Goal: Communication & Community: Answer question/provide support

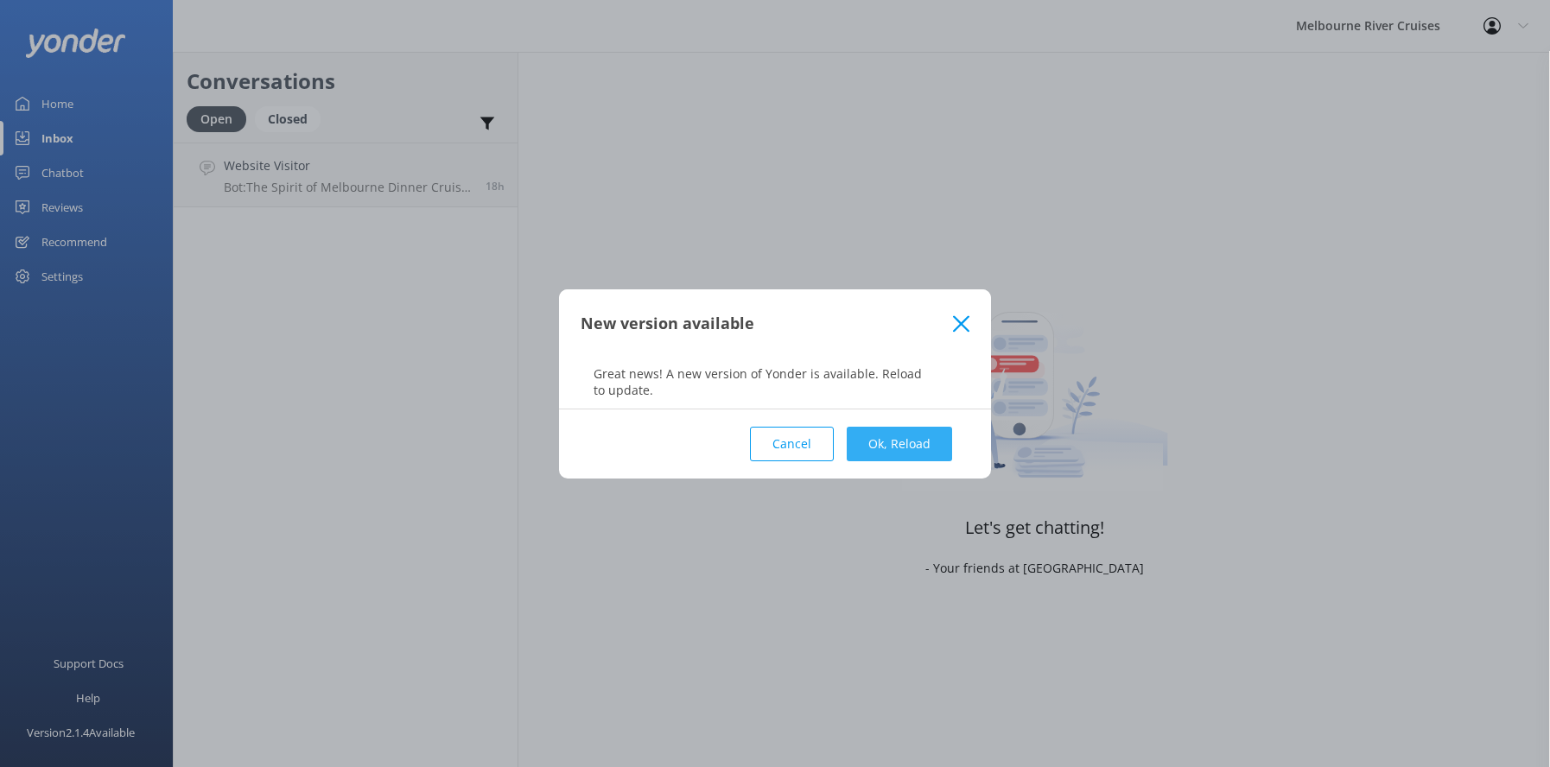
click at [883, 447] on button "Ok, Reload" at bounding box center [899, 444] width 105 height 35
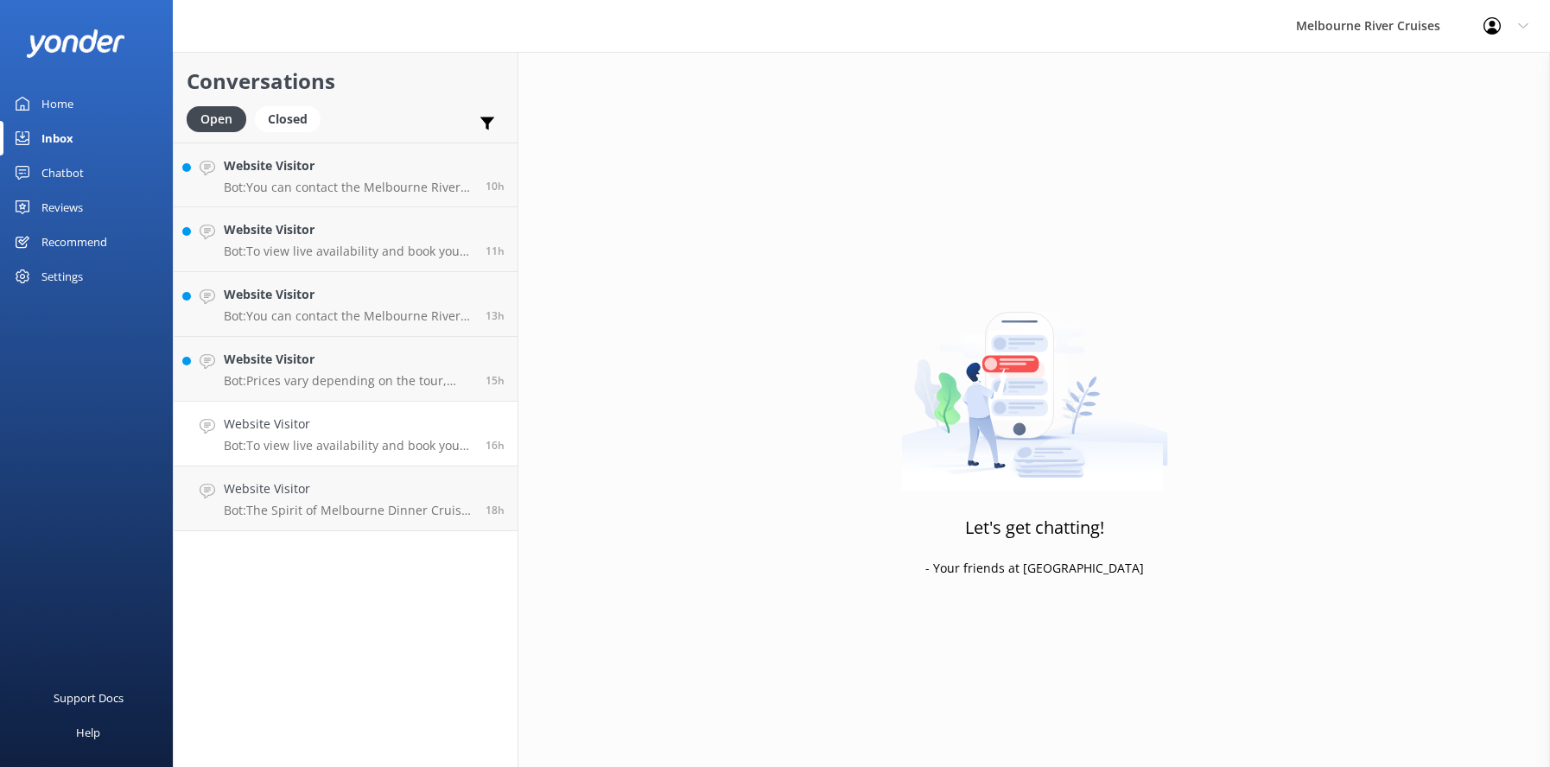
click at [253, 432] on h4 "Website Visitor" at bounding box center [348, 424] width 249 height 19
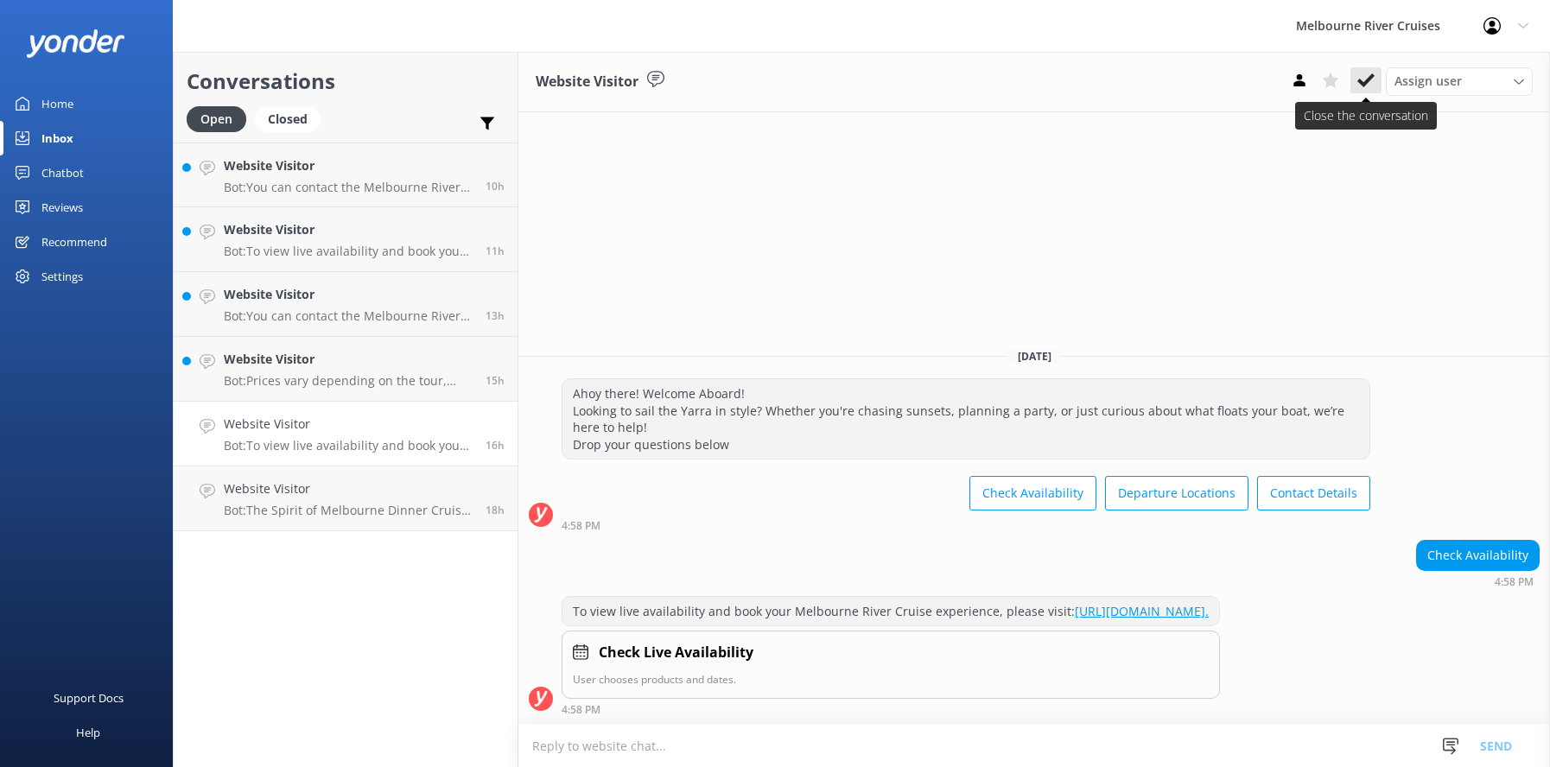
click at [1365, 76] on icon at bounding box center [1365, 80] width 17 height 17
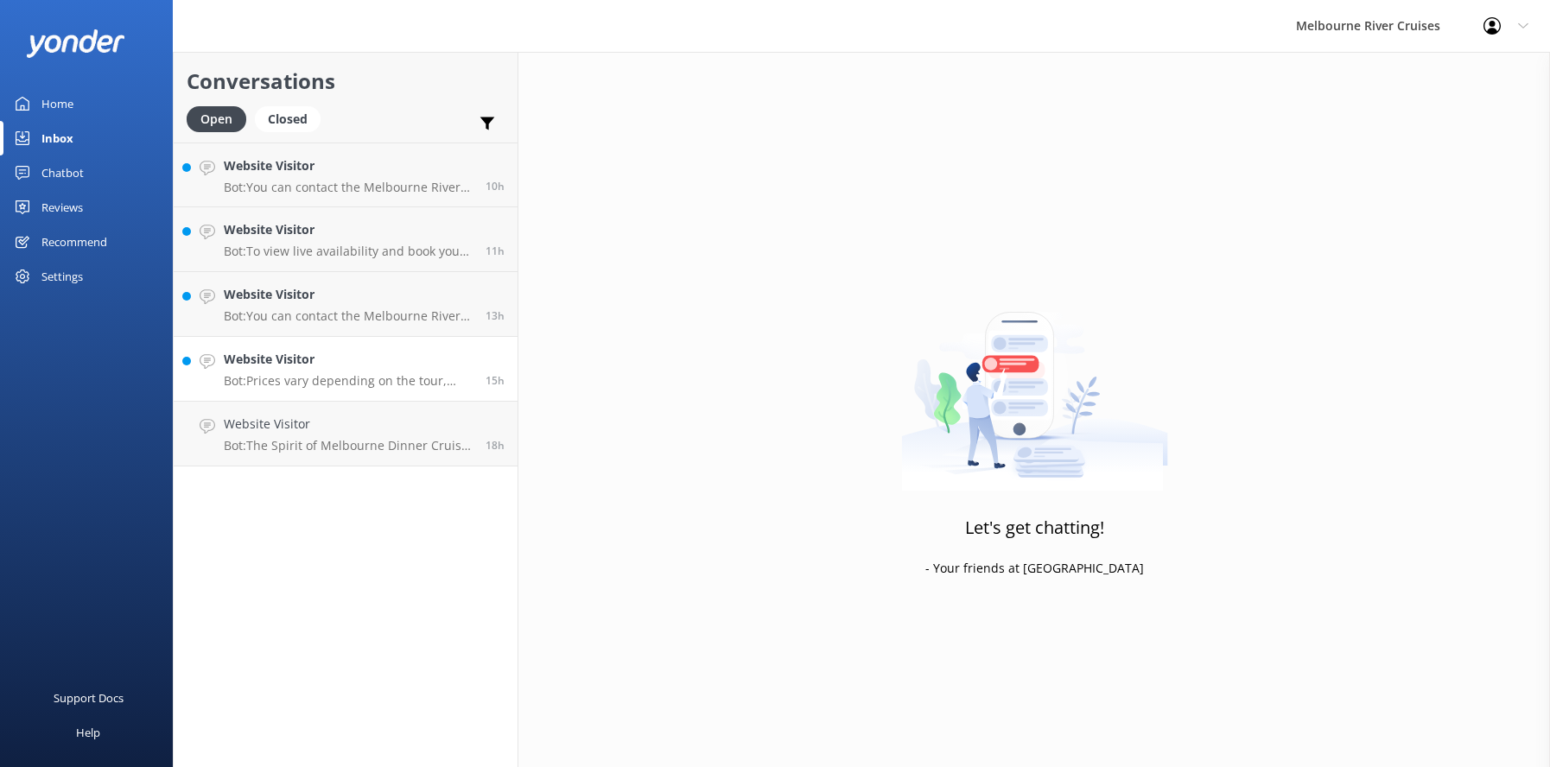
click at [267, 367] on h4 "Website Visitor" at bounding box center [348, 359] width 249 height 19
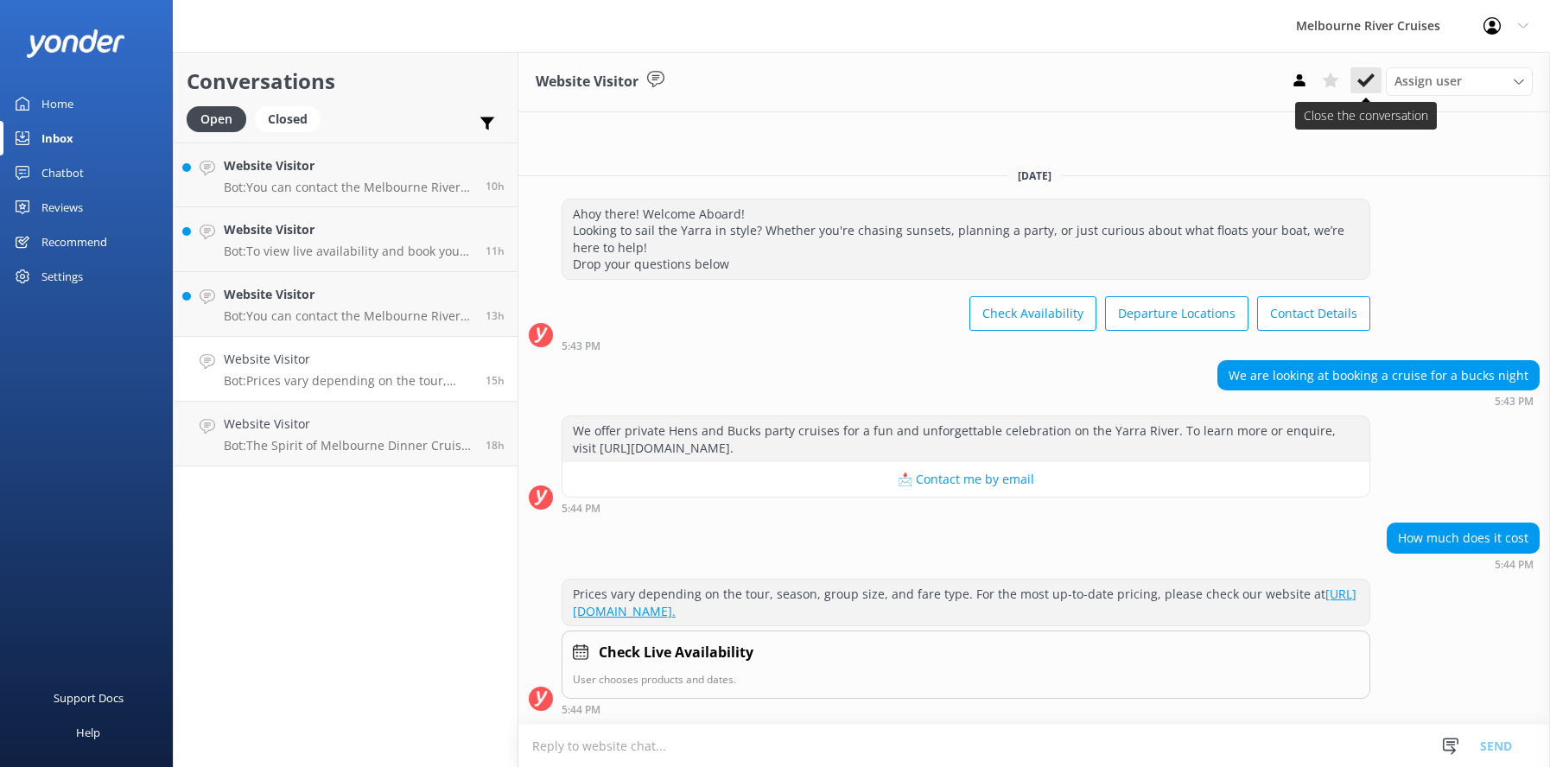
click at [1361, 78] on icon at bounding box center [1365, 80] width 17 height 17
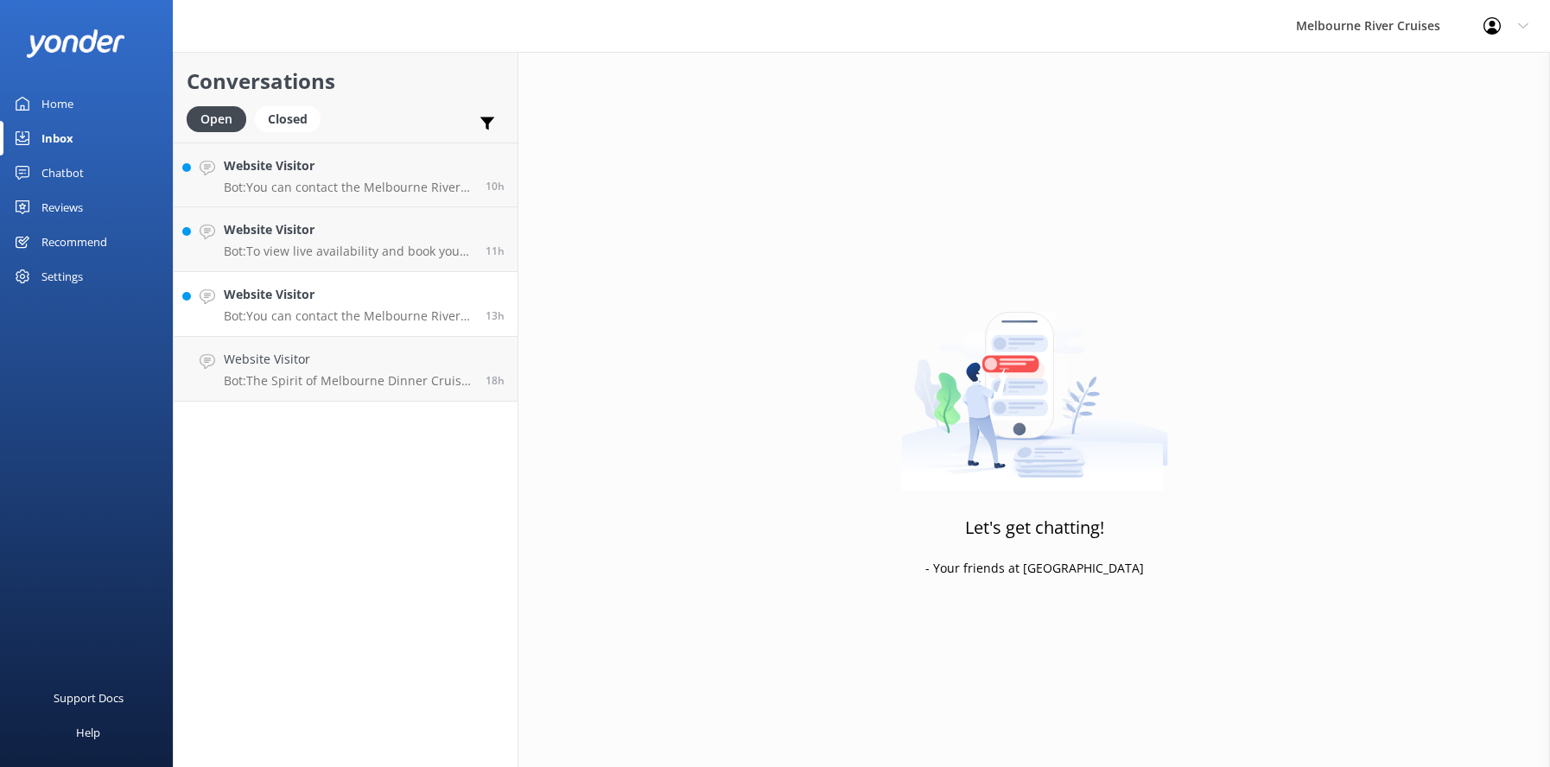
click at [276, 300] on h4 "Website Visitor" at bounding box center [348, 294] width 249 height 19
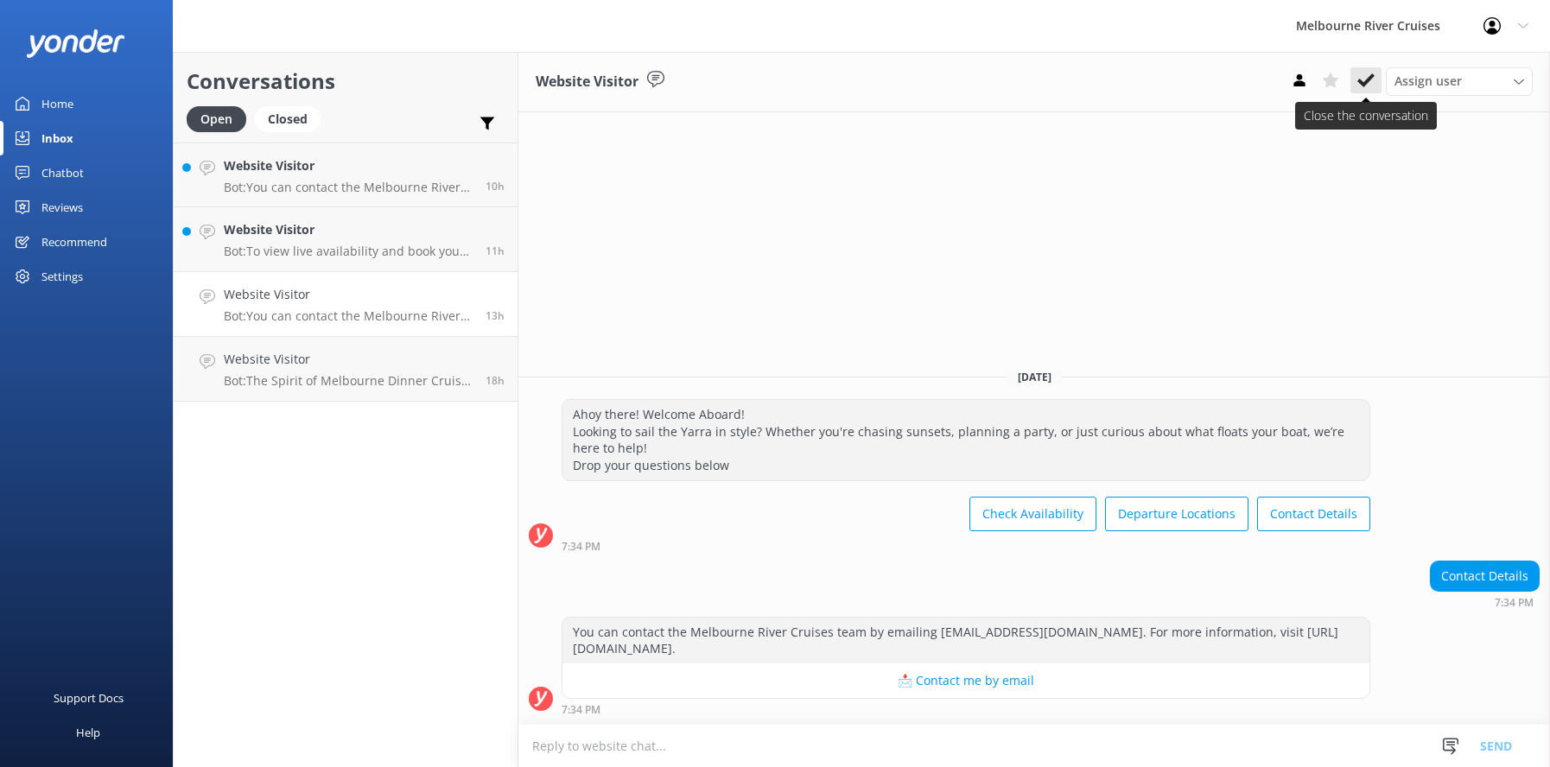
click at [1365, 85] on use at bounding box center [1365, 80] width 17 height 14
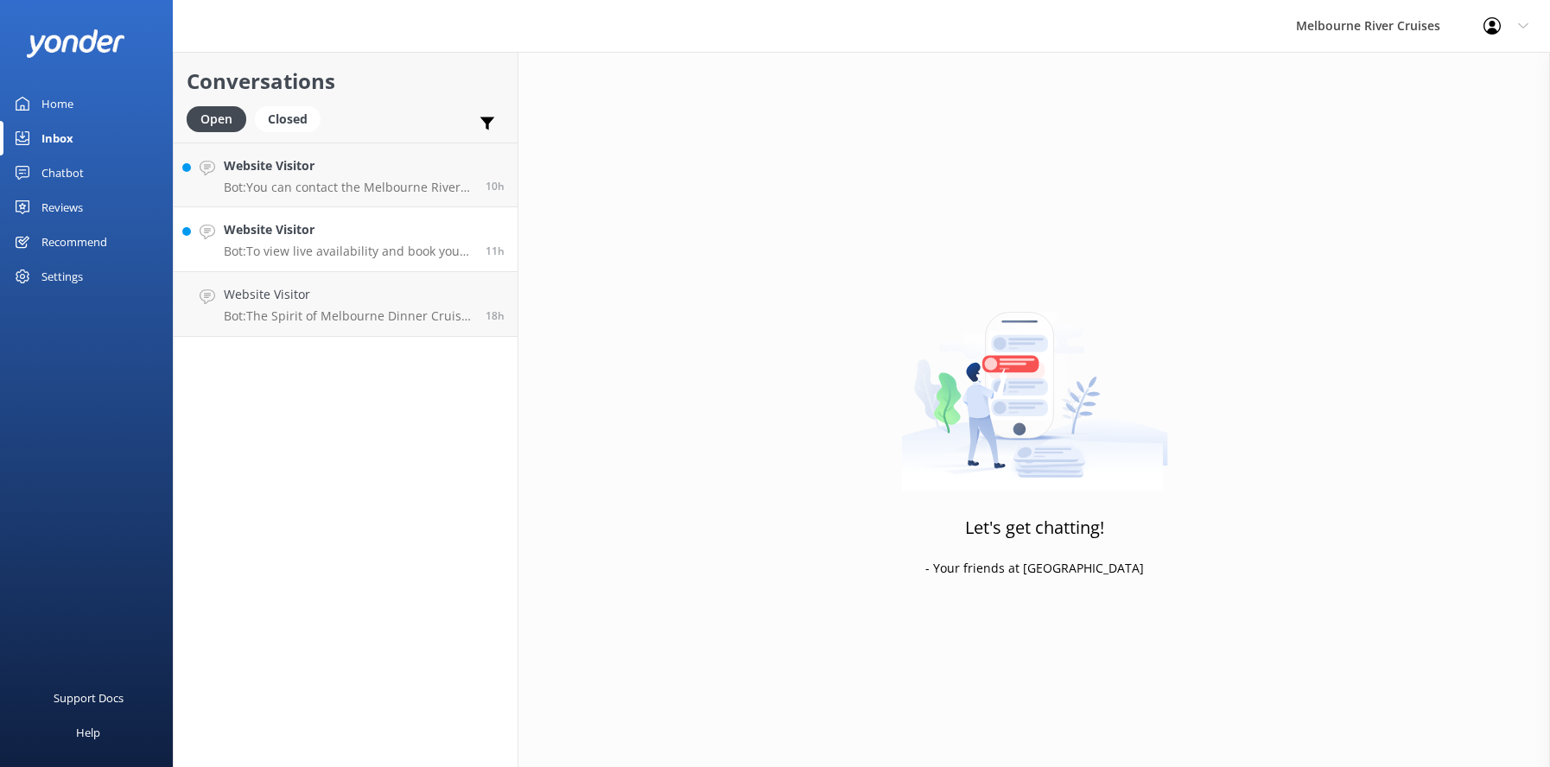
click at [346, 235] on h4 "Website Visitor" at bounding box center [348, 229] width 249 height 19
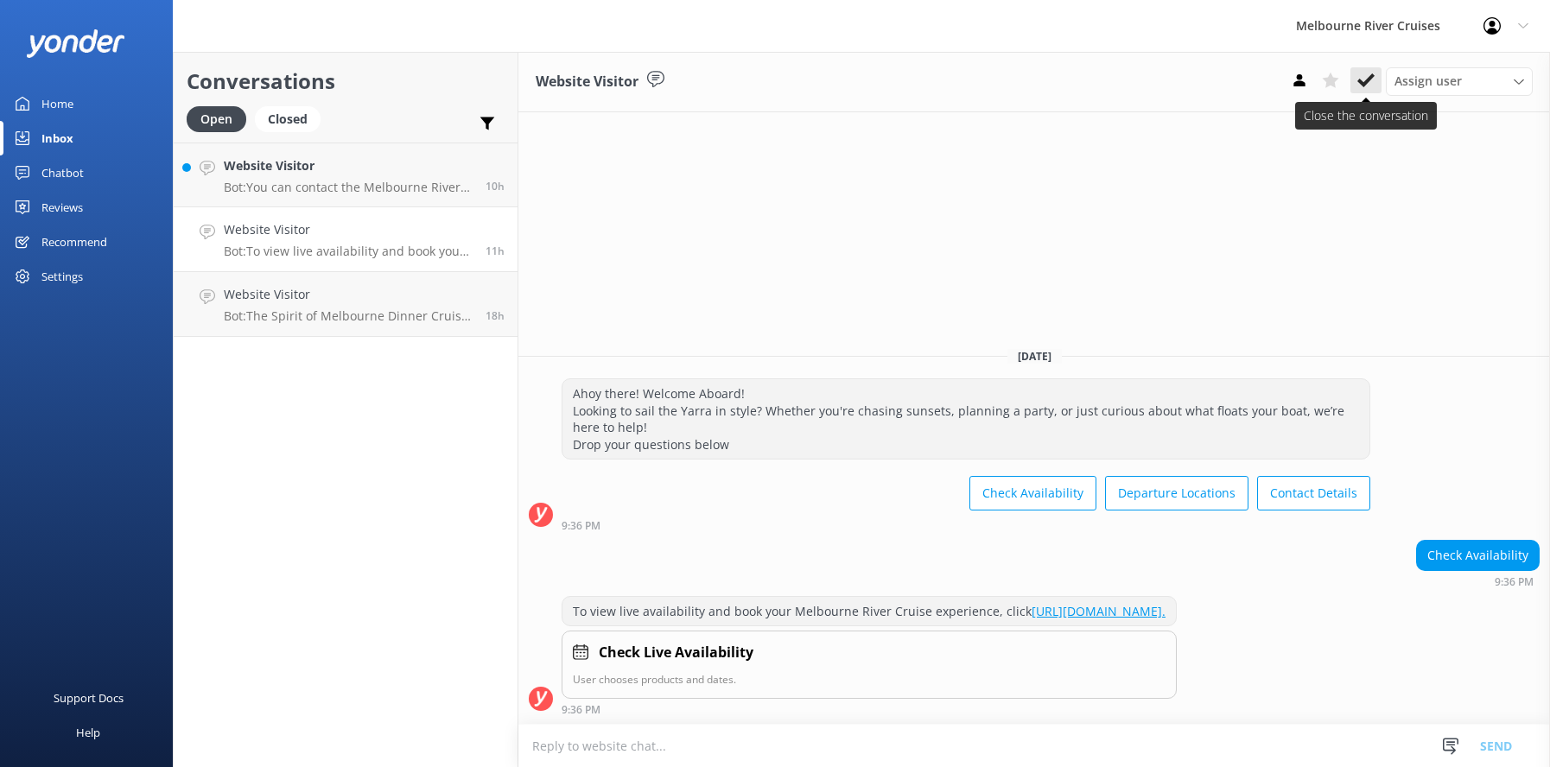
click at [1364, 74] on icon at bounding box center [1365, 80] width 17 height 17
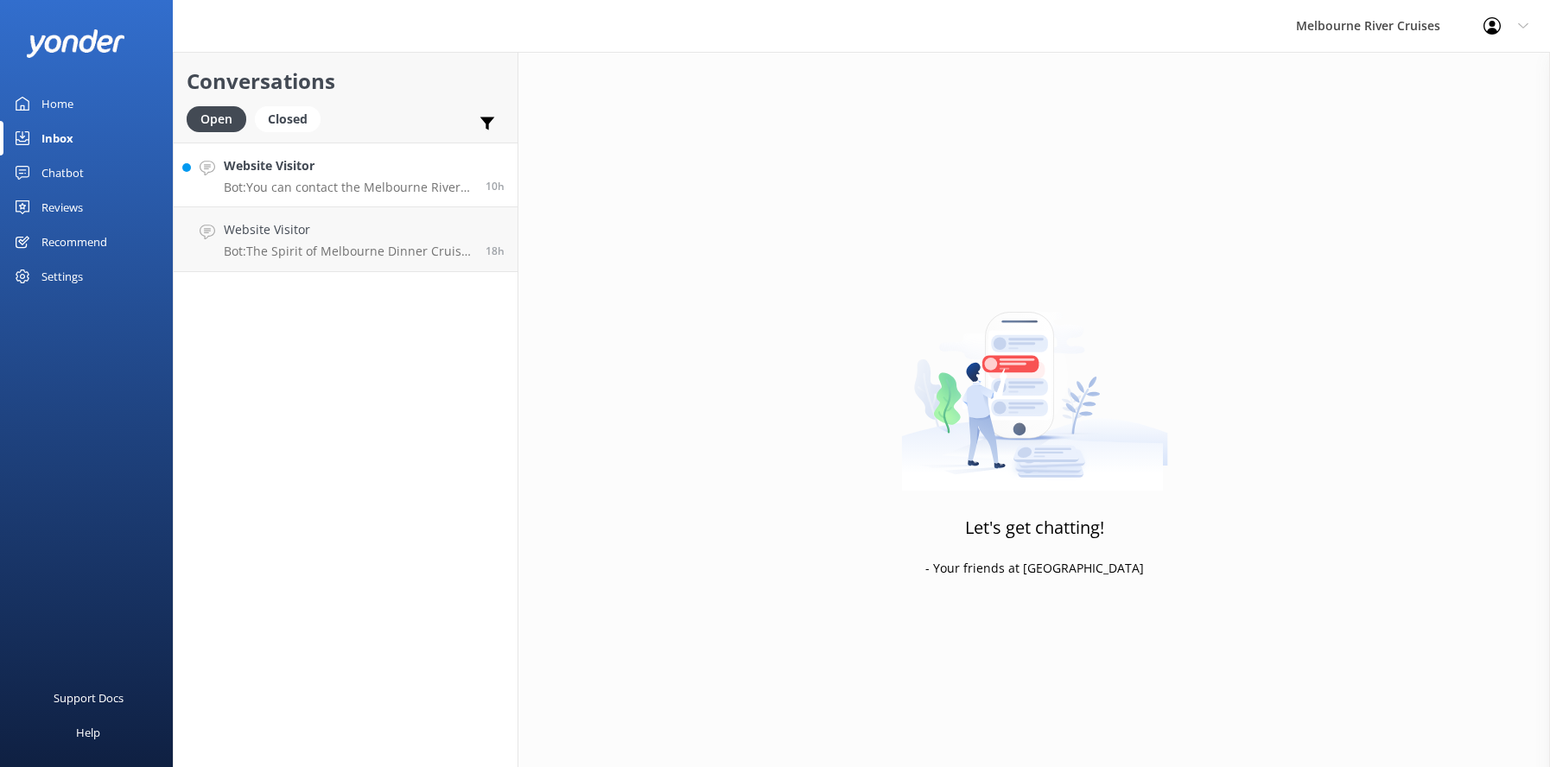
click at [278, 170] on h4 "Website Visitor" at bounding box center [348, 165] width 249 height 19
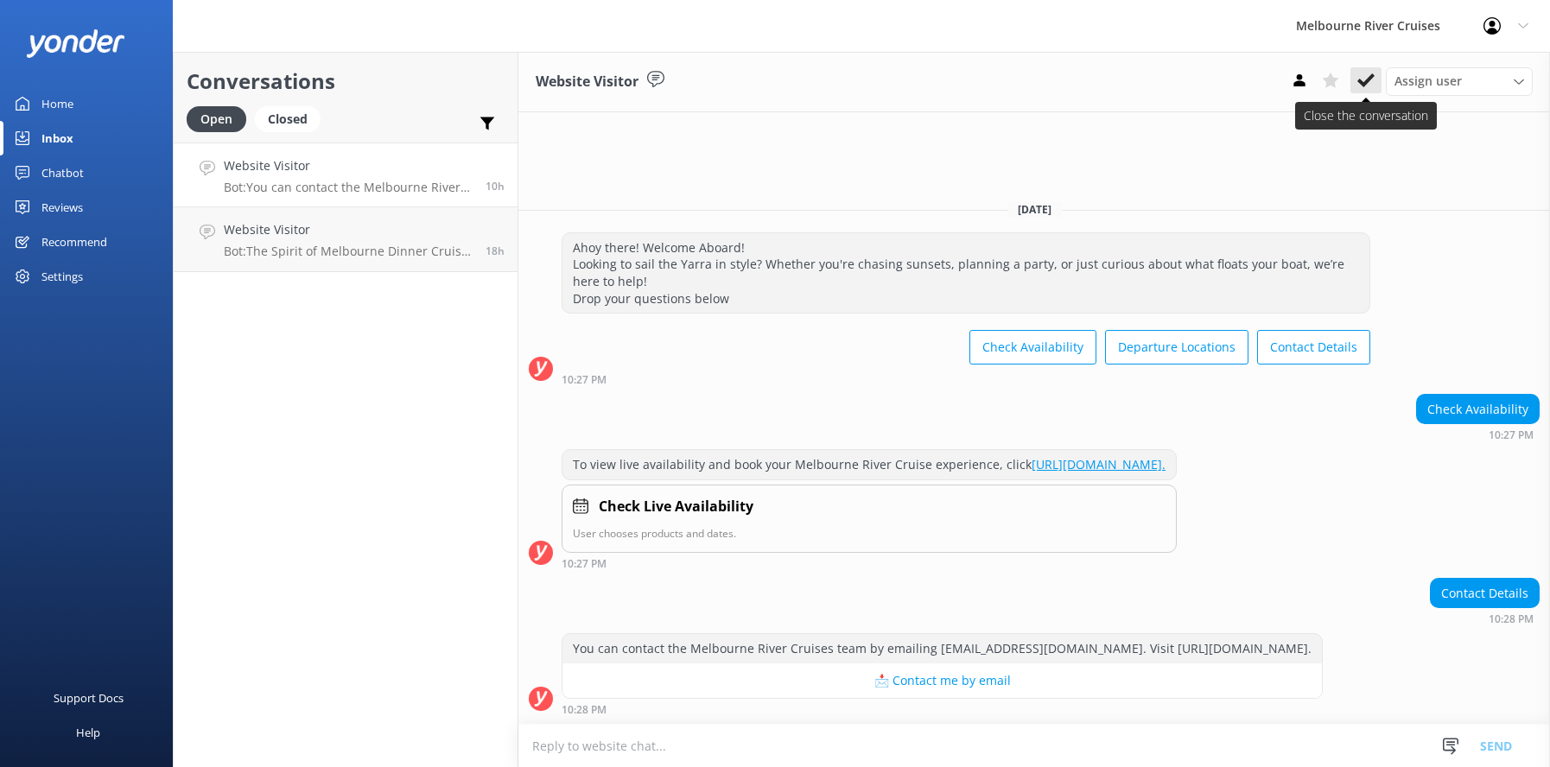
click at [1358, 73] on icon at bounding box center [1365, 80] width 17 height 17
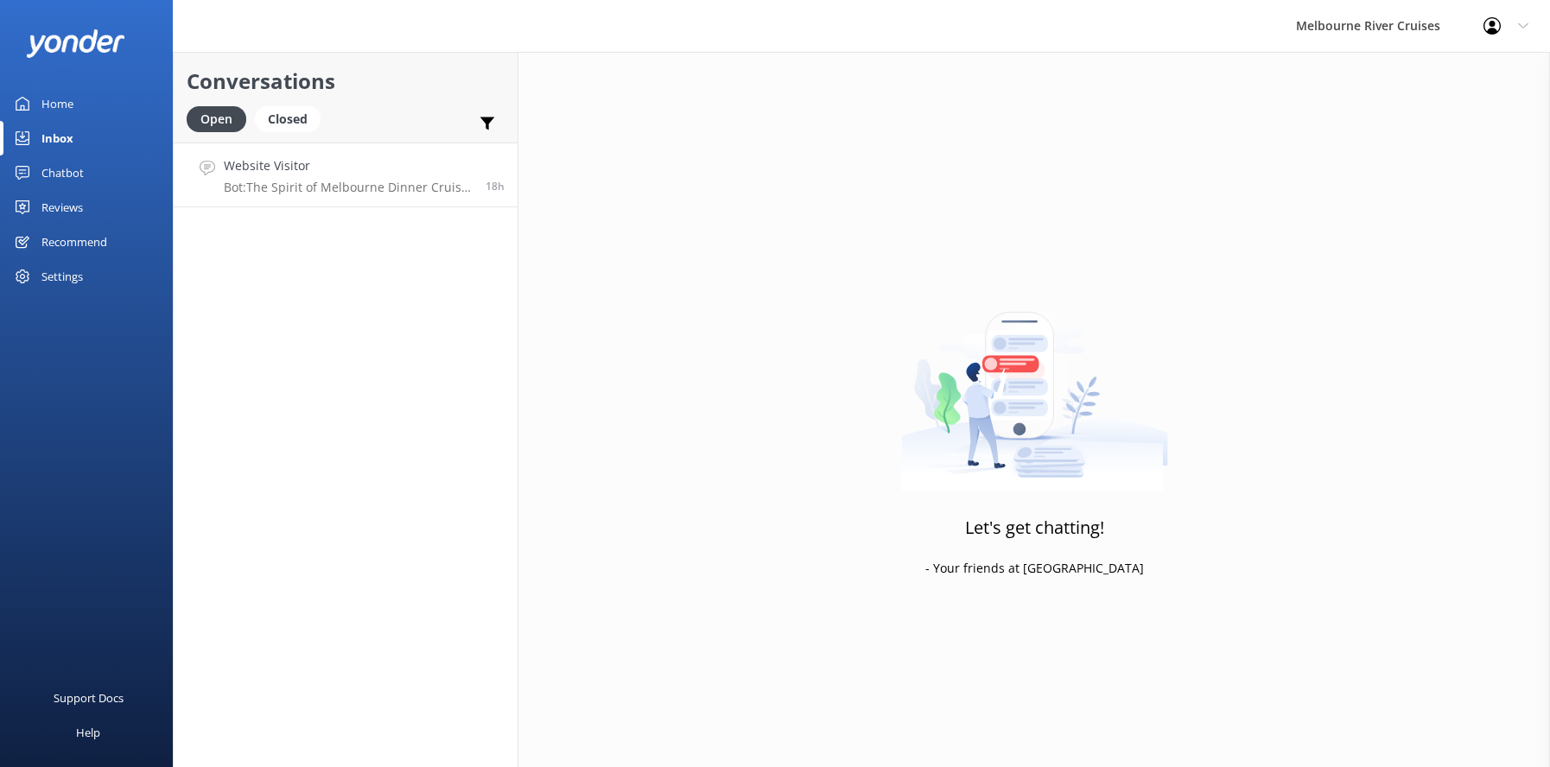
click at [264, 173] on h4 "Website Visitor" at bounding box center [348, 165] width 249 height 19
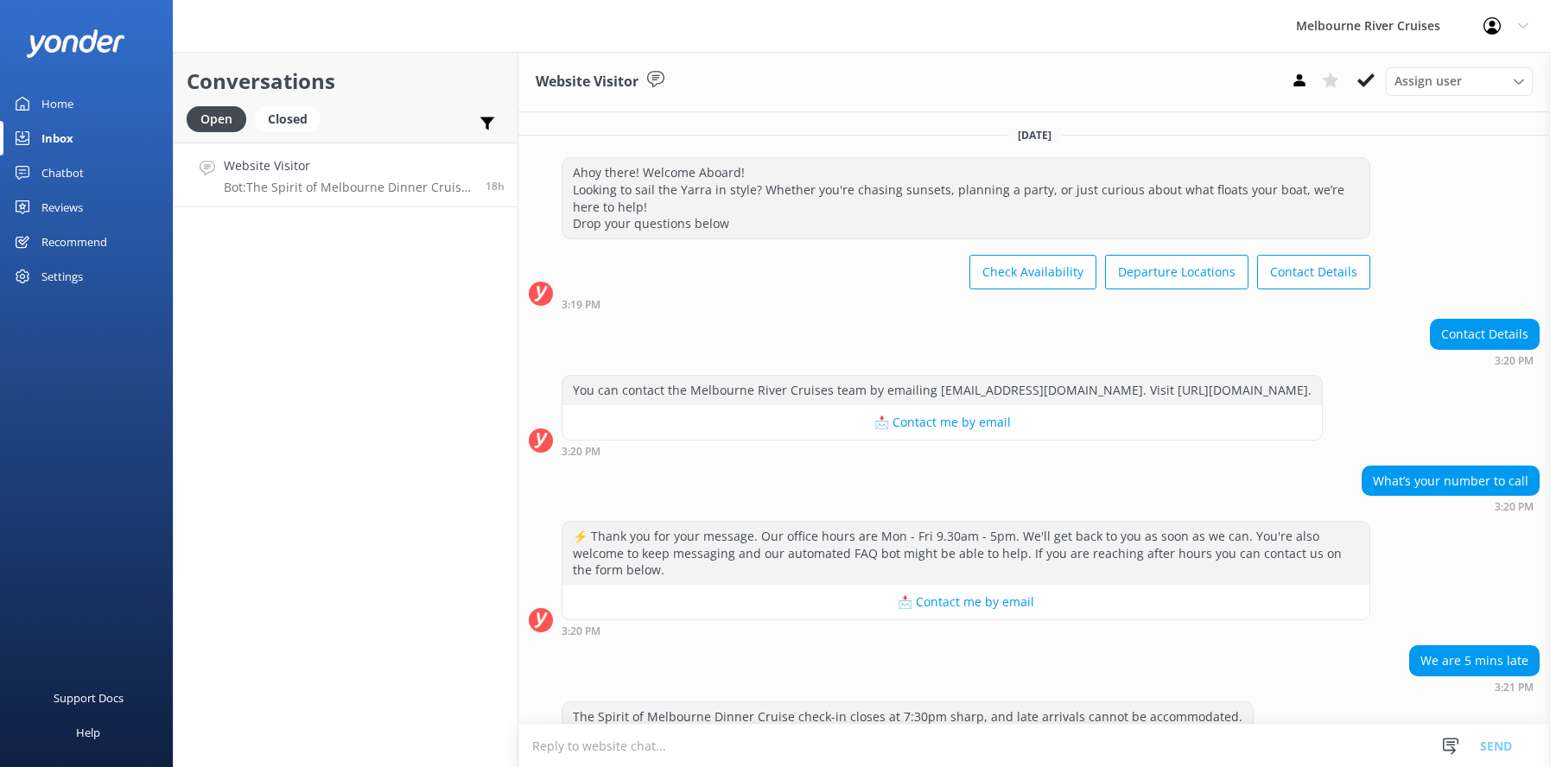
scroll to position [85, 0]
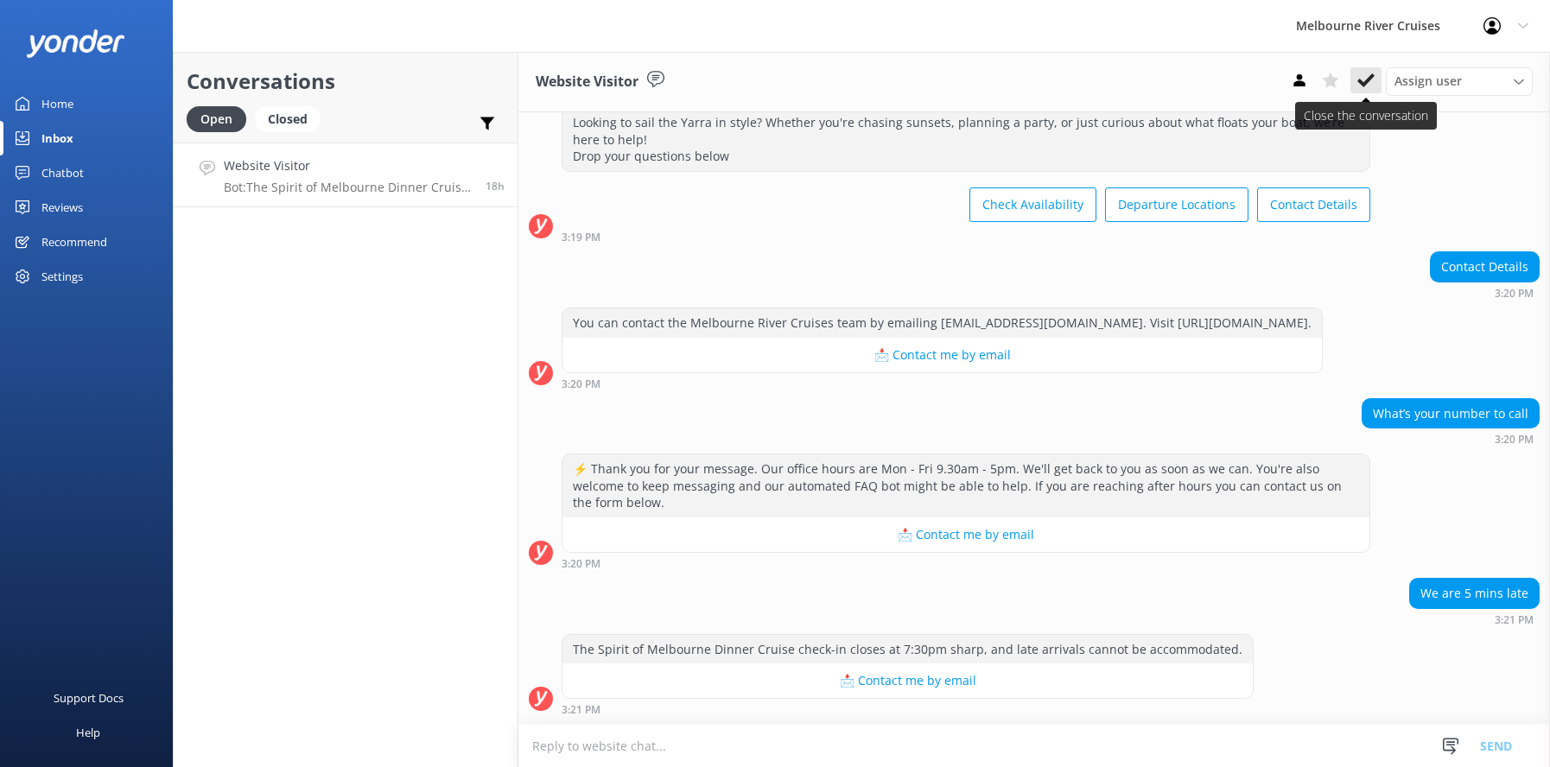
click at [1362, 78] on icon at bounding box center [1365, 80] width 17 height 17
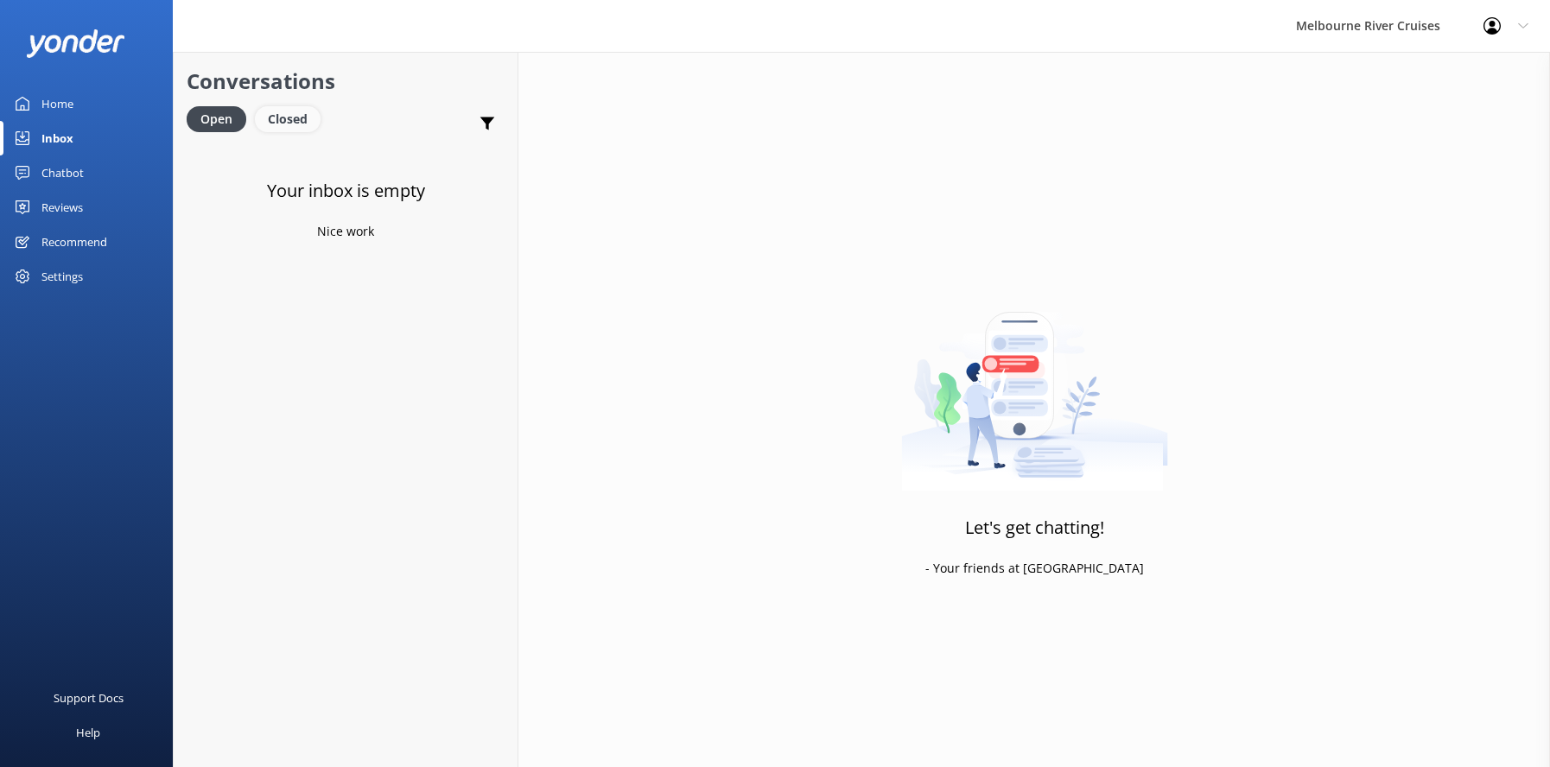
click at [282, 117] on div "Closed" at bounding box center [288, 119] width 66 height 26
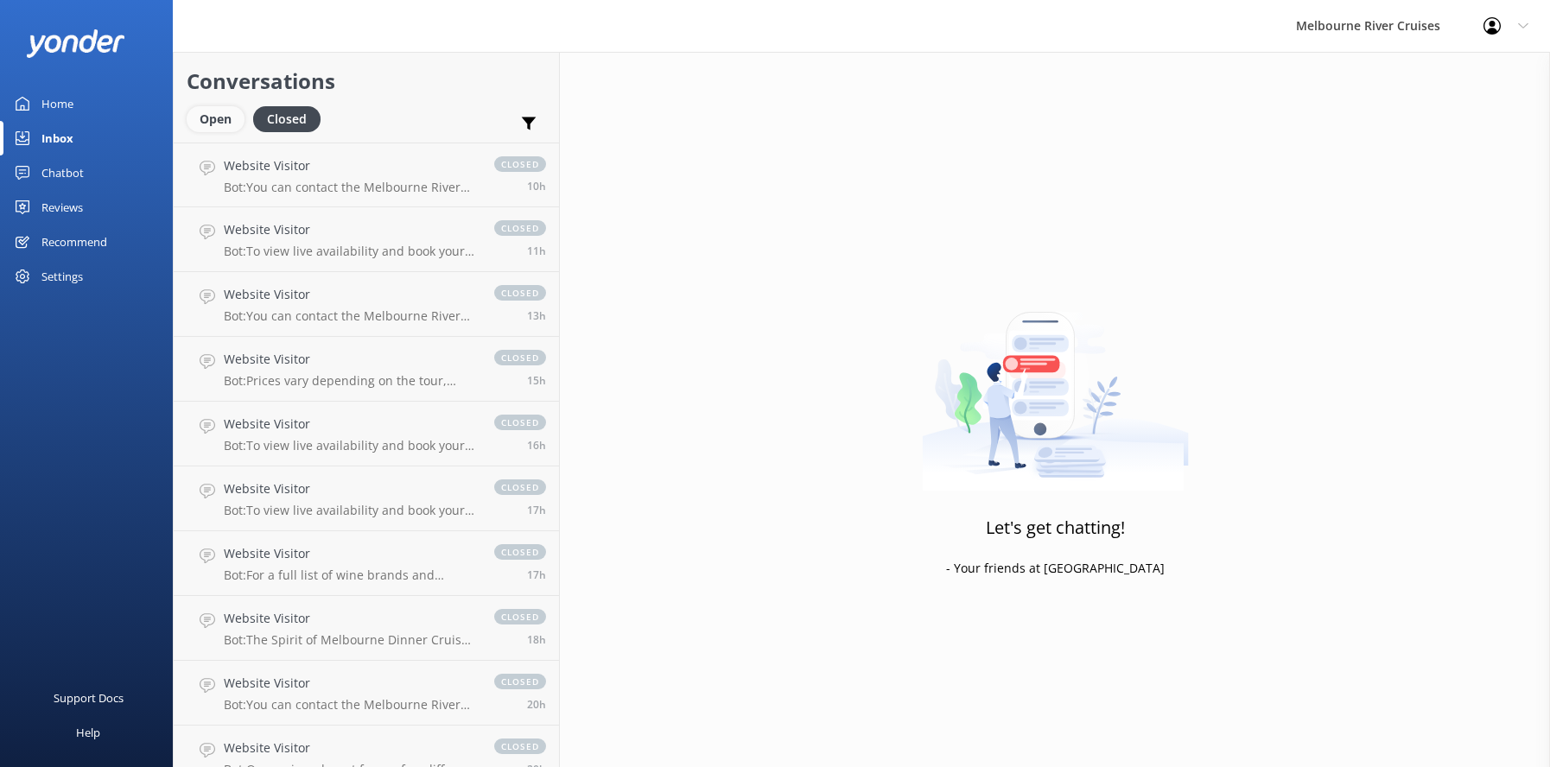
click at [218, 113] on div "Open" at bounding box center [216, 119] width 58 height 26
